Goal: Information Seeking & Learning: Understand process/instructions

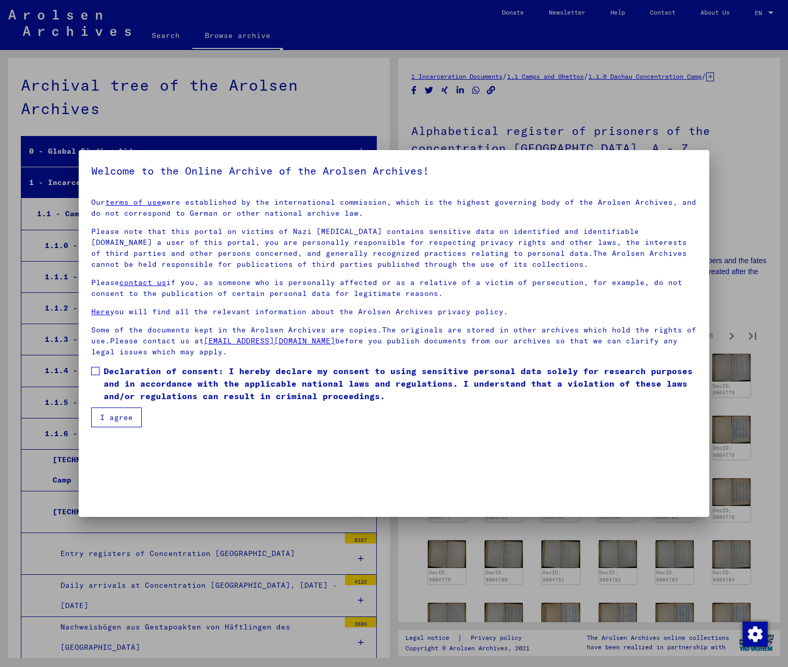
scroll to position [318, 0]
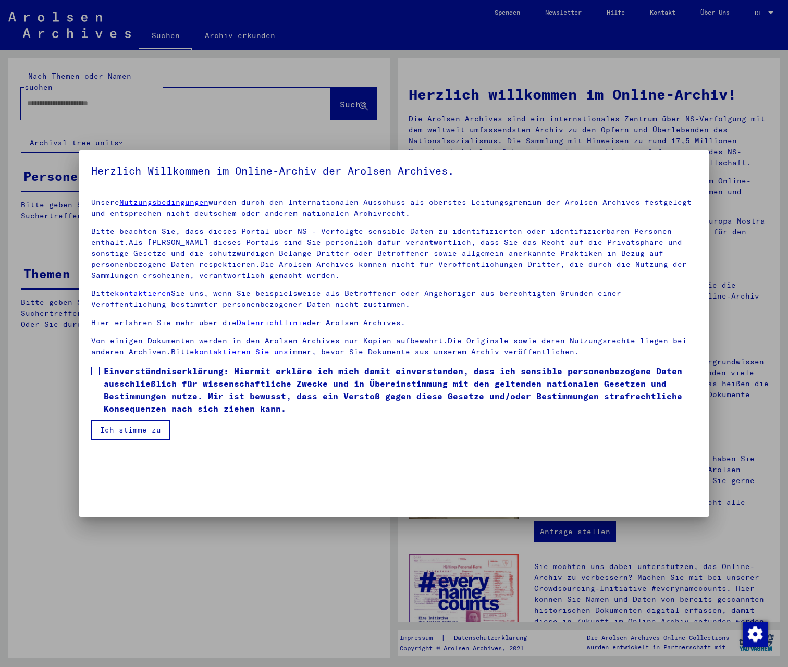
click at [129, 427] on button "Ich stimme zu" at bounding box center [130, 430] width 79 height 20
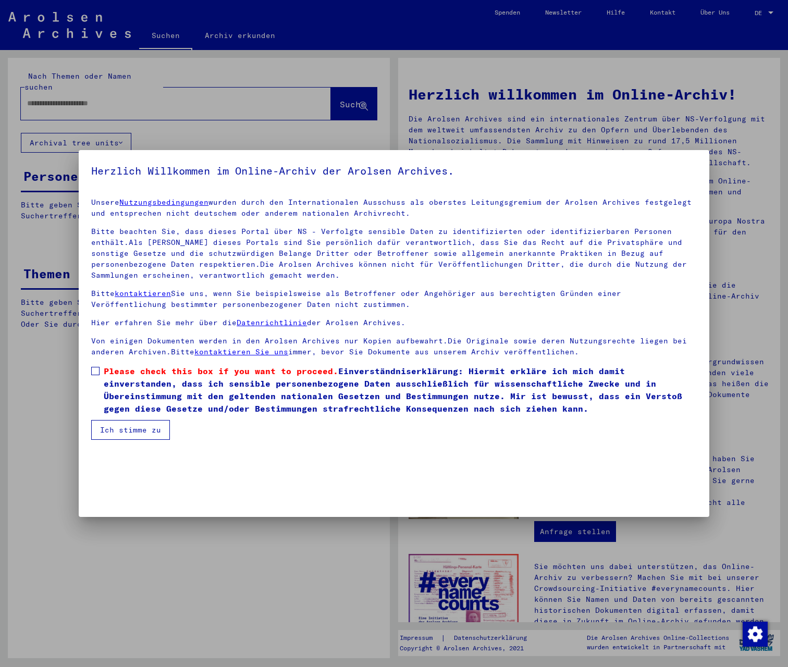
click at [775, 11] on div at bounding box center [394, 333] width 788 height 667
click at [166, 92] on div at bounding box center [394, 333] width 788 height 667
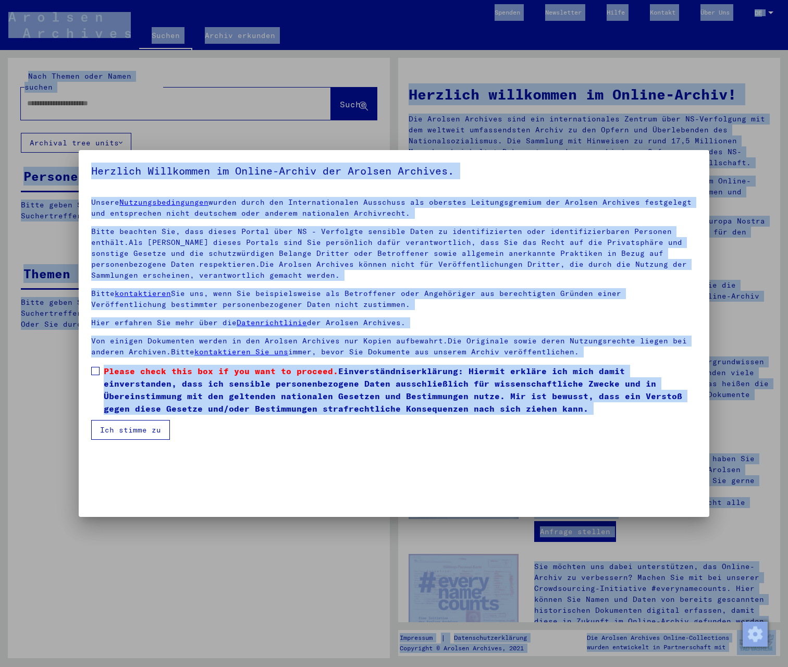
click at [119, 198] on link "Nutzungsbedingungen" at bounding box center [163, 202] width 89 height 9
